Goal: Find specific page/section: Find specific page/section

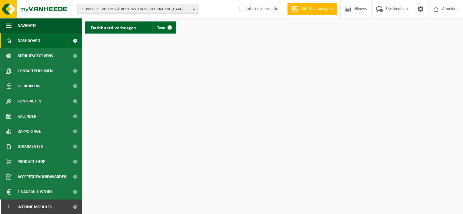
click at [85, 8] on span "01-000001 - VILLEROY & BOCH WELLNESS NV" at bounding box center [136, 9] width 110 height 9
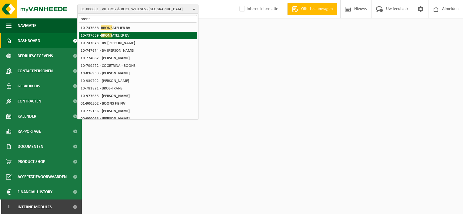
type input "brons"
click at [89, 34] on li "10-737639 - BRONS ATELIER BV" at bounding box center [138, 36] width 118 height 8
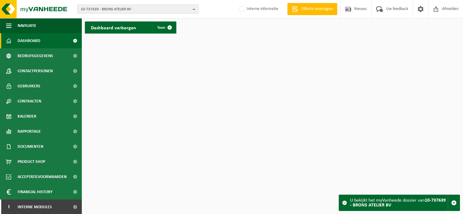
click at [123, 11] on span "10-737639 - BRONS ATELIER BV" at bounding box center [136, 9] width 110 height 9
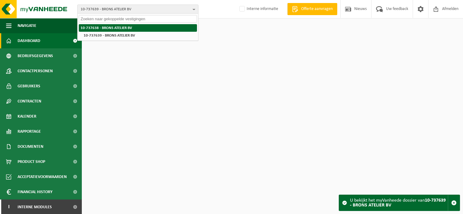
click at [119, 27] on strong "10-737638 - BRONS ATELIER BV" at bounding box center [106, 28] width 51 height 4
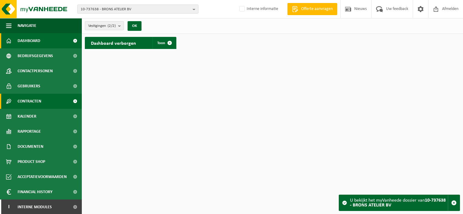
click at [35, 103] on span "Contracten" at bounding box center [30, 101] width 24 height 15
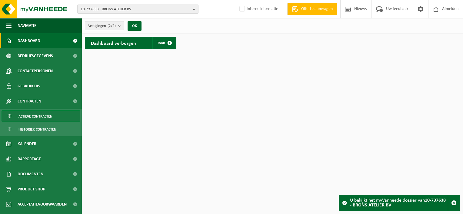
click at [35, 115] on span "Actieve contracten" at bounding box center [35, 117] width 34 height 12
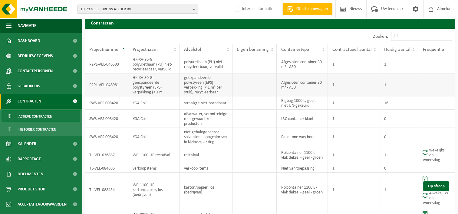
scroll to position [30, 0]
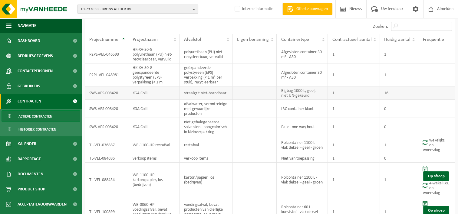
click at [256, 96] on td at bounding box center [255, 93] width 44 height 13
click at [353, 93] on td "1" at bounding box center [353, 93] width 51 height 13
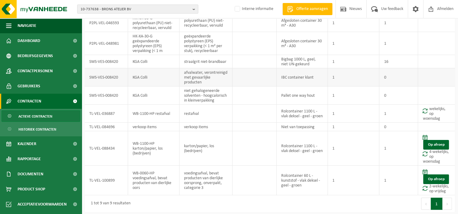
scroll to position [1, 0]
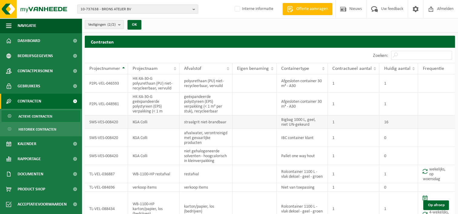
click at [230, 121] on td "straalgrit niet-brandbaar" at bounding box center [206, 122] width 53 height 13
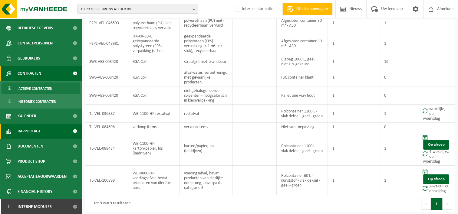
scroll to position [0, 0]
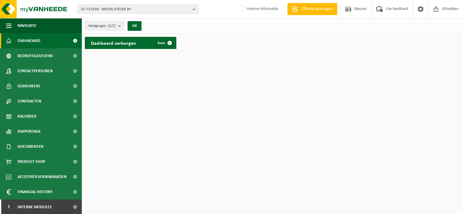
click at [15, 40] on link "Dashboard" at bounding box center [41, 40] width 82 height 15
click at [170, 42] on span at bounding box center [169, 43] width 12 height 12
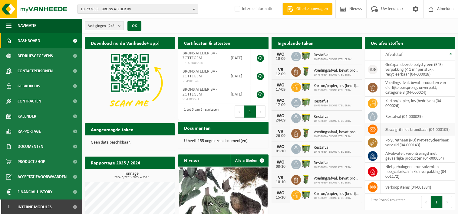
click at [374, 131] on icon at bounding box center [373, 129] width 6 height 4
click at [382, 128] on td "straalgrit niet-brandbaar (04-000109)" at bounding box center [418, 129] width 74 height 13
click at [391, 128] on td "straalgrit niet-brandbaar (04-000109)" at bounding box center [418, 129] width 74 height 13
click at [373, 131] on icon at bounding box center [373, 129] width 6 height 4
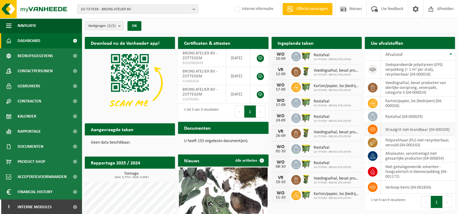
click at [373, 131] on icon at bounding box center [373, 129] width 6 height 4
click at [422, 127] on td "straalgrit niet-brandbaar (04-000109)" at bounding box center [418, 129] width 74 height 13
drag, startPoint x: 422, startPoint y: 127, endPoint x: 443, endPoint y: 128, distance: 20.6
click at [443, 128] on td "straalgrit niet-brandbaar (04-000109)" at bounding box center [418, 129] width 74 height 13
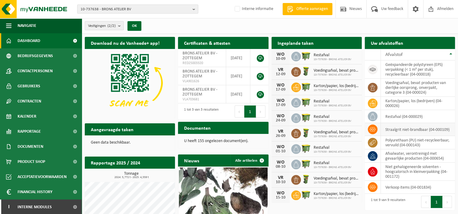
click at [375, 130] on span at bounding box center [373, 130] width 10 height 10
click at [374, 128] on icon at bounding box center [373, 130] width 6 height 6
click at [372, 131] on icon at bounding box center [373, 130] width 6 height 6
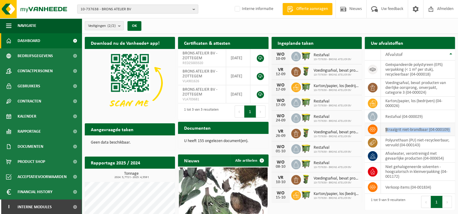
click at [372, 131] on icon at bounding box center [373, 130] width 6 height 6
drag, startPoint x: 372, startPoint y: 131, endPoint x: 434, endPoint y: 130, distance: 62.4
click at [434, 130] on td "straalgrit niet-brandbaar (04-000109)" at bounding box center [418, 129] width 74 height 13
click at [374, 131] on icon at bounding box center [373, 129] width 6 height 4
click at [372, 129] on icon at bounding box center [373, 130] width 6 height 6
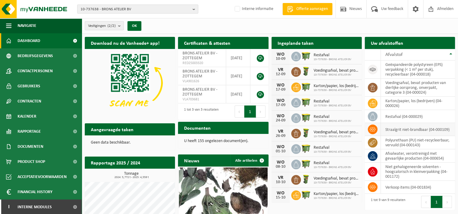
click at [372, 129] on icon at bounding box center [373, 130] width 6 height 6
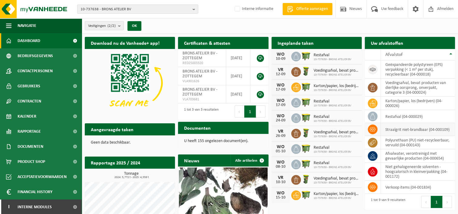
drag, startPoint x: 372, startPoint y: 129, endPoint x: 410, endPoint y: 127, distance: 37.9
click at [410, 127] on td "straalgrit niet-brandbaar (04-000109)" at bounding box center [418, 129] width 74 height 13
click at [385, 129] on td "straalgrit niet-brandbaar (04-000109)" at bounding box center [418, 129] width 74 height 13
drag, startPoint x: 385, startPoint y: 130, endPoint x: 449, endPoint y: 130, distance: 63.9
click at [449, 130] on td "straalgrit niet-brandbaar (04-000109)" at bounding box center [418, 129] width 74 height 13
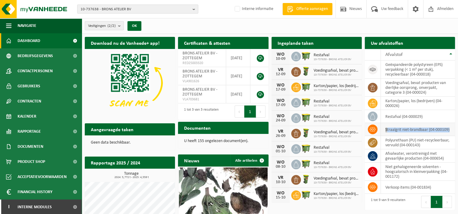
drag, startPoint x: 449, startPoint y: 130, endPoint x: 424, endPoint y: 130, distance: 25.4
copy td "straalgrit niet-brandbaar (04-000109)"
